Goal: Transaction & Acquisition: Purchase product/service

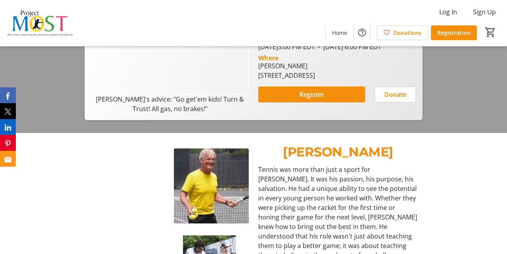
scroll to position [182, 0]
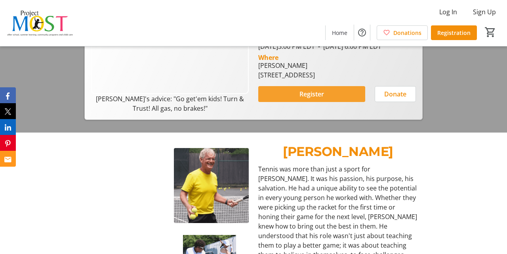
click at [273, 103] on span at bounding box center [311, 93] width 107 height 19
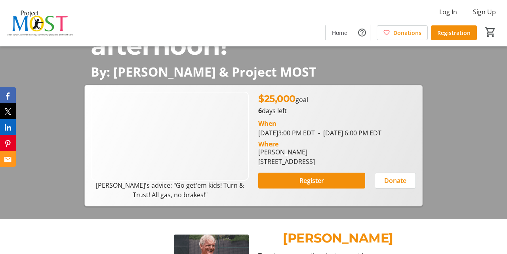
scroll to position [158, 0]
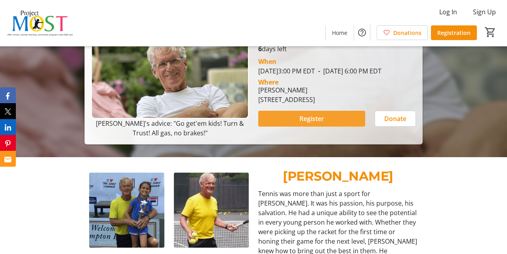
click at [277, 128] on span at bounding box center [311, 118] width 107 height 19
